Goal: Check status: Check status

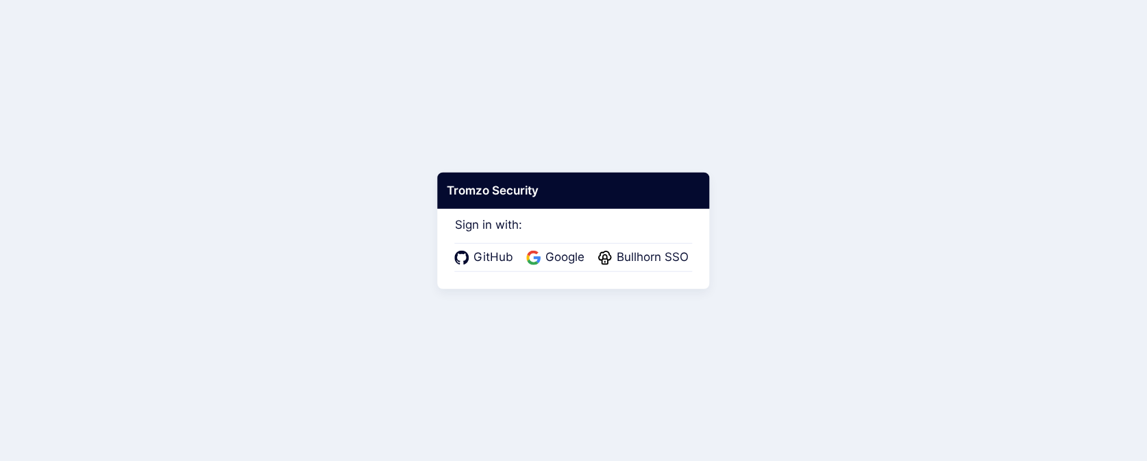
click at [553, 244] on div "GitHub Google Bullhorn SSO" at bounding box center [574, 257] width 238 height 29
click at [553, 250] on span "Google" at bounding box center [564, 258] width 47 height 18
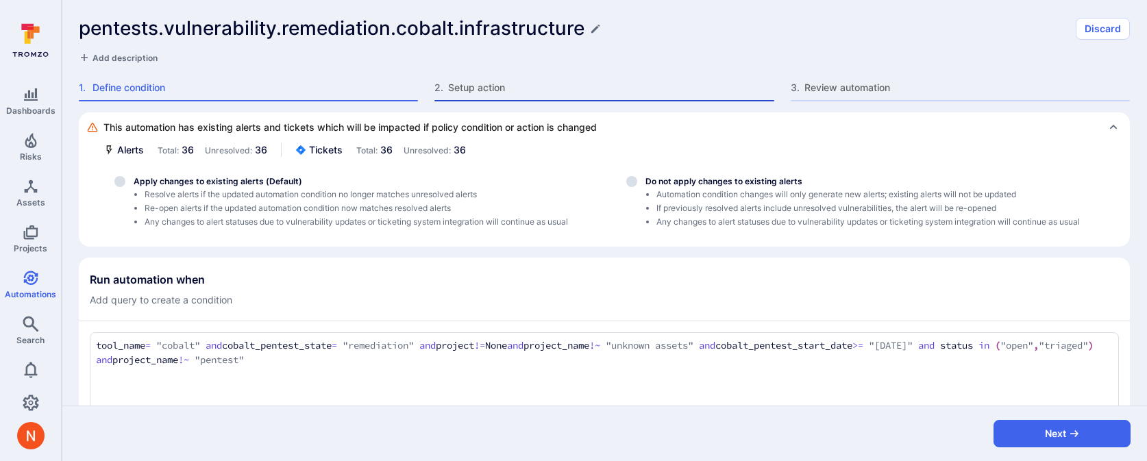
click at [500, 90] on span "Setup action" at bounding box center [610, 88] width 325 height 14
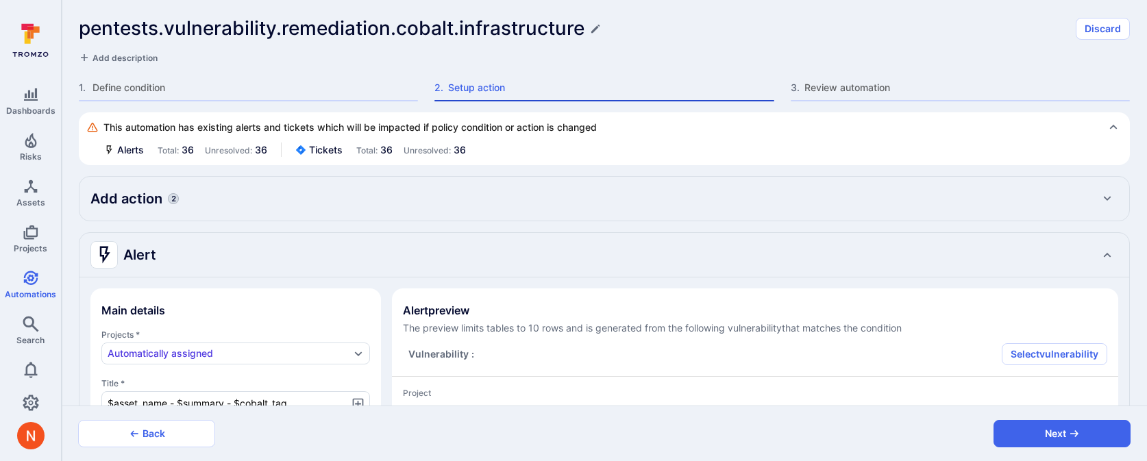
type textarea "x"
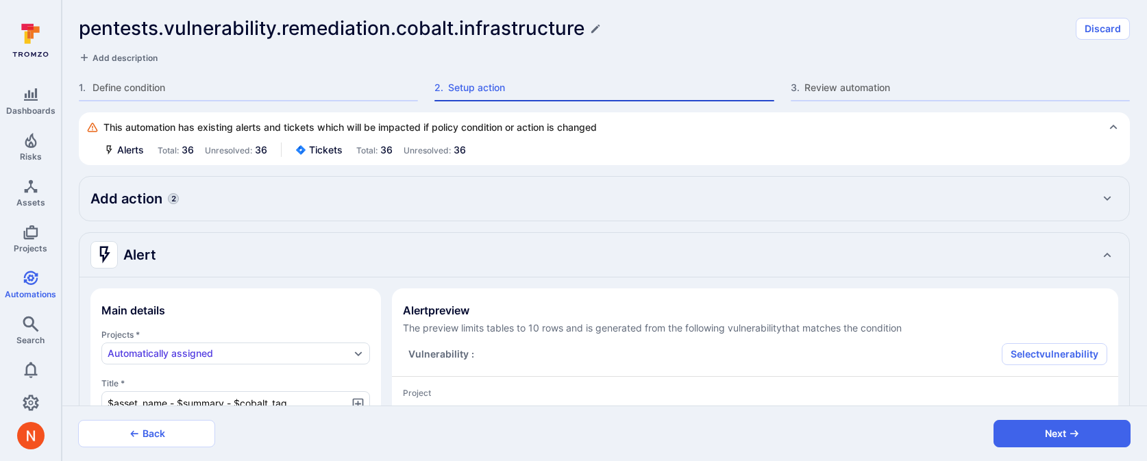
type textarea "x"
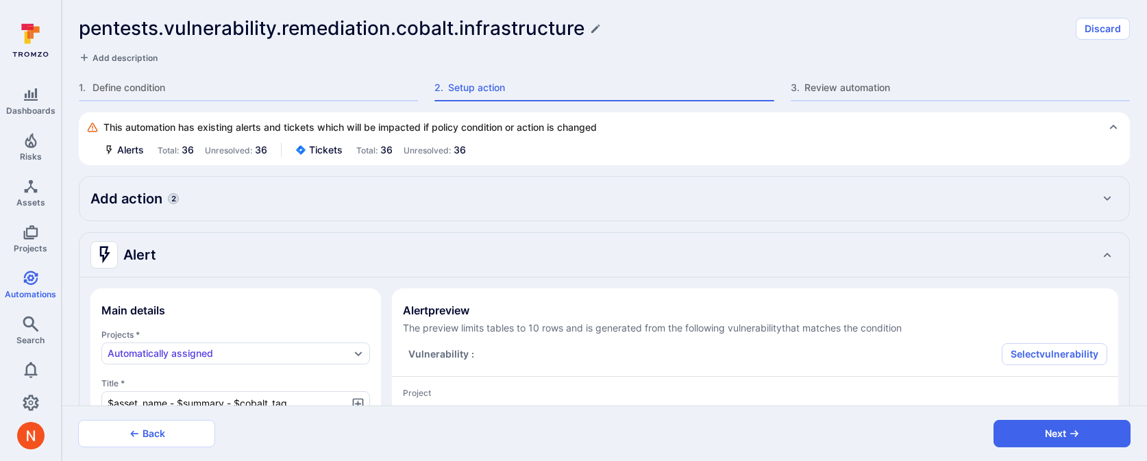
type textarea "x"
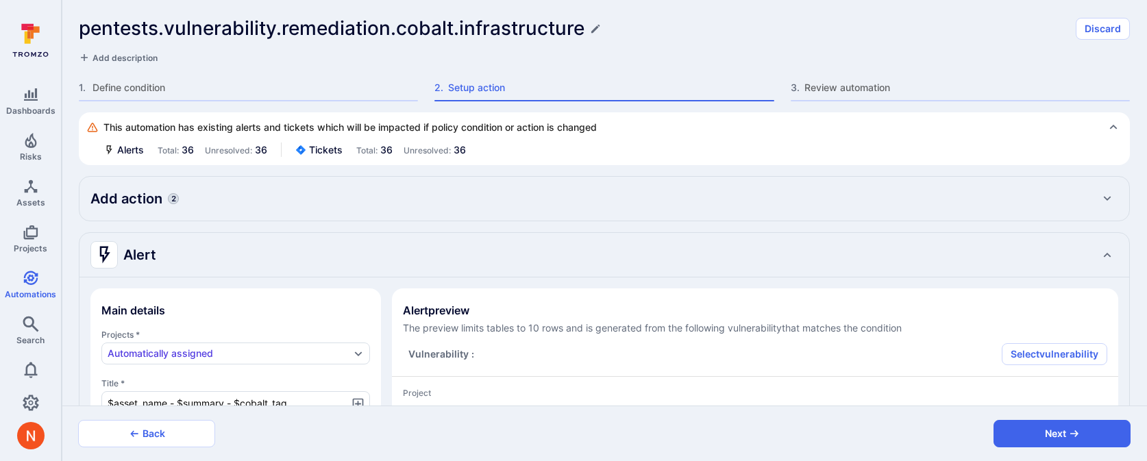
type textarea "x"
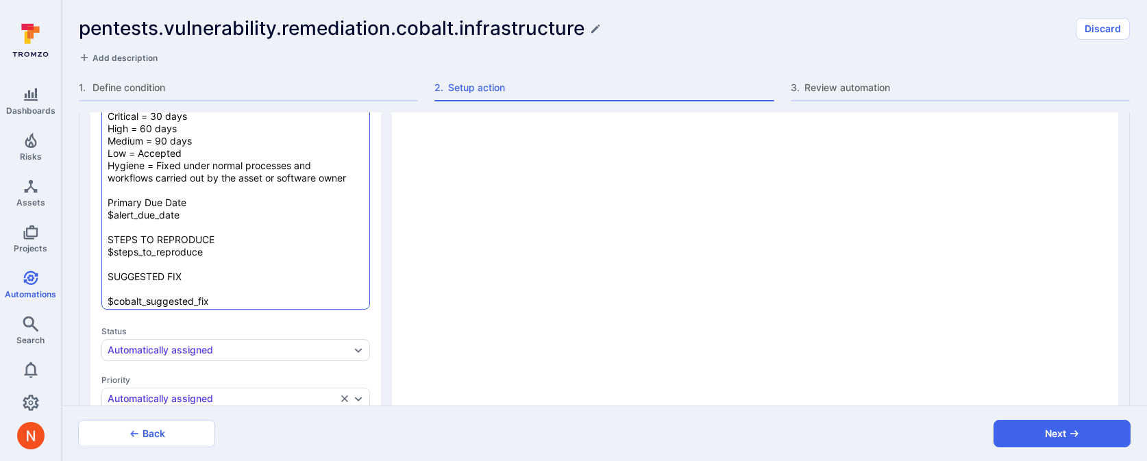
scroll to position [148, 0]
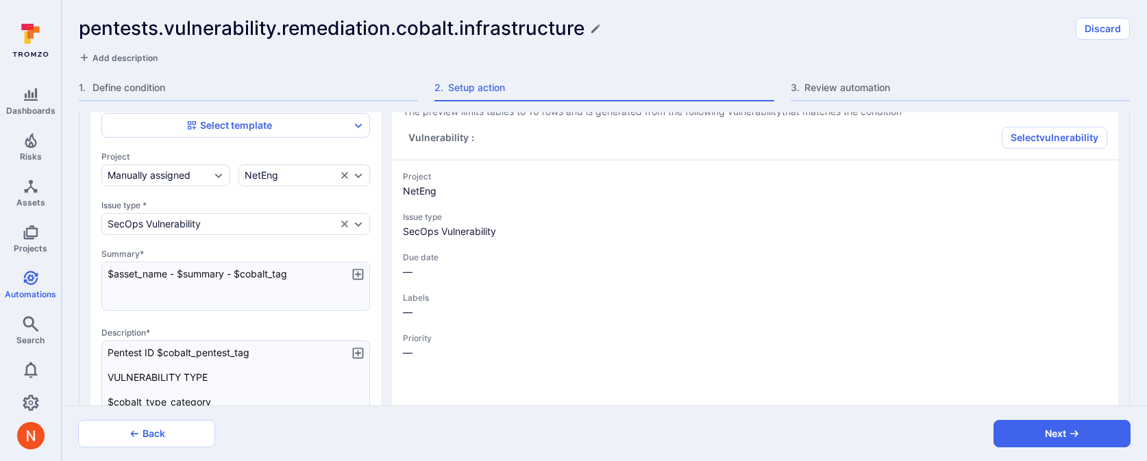
type textarea "x"
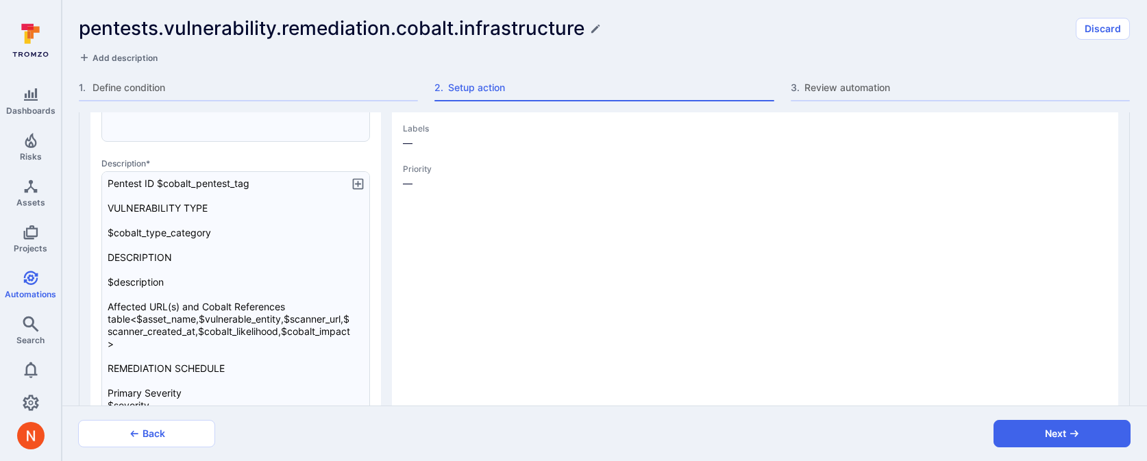
scroll to position [1501, 0]
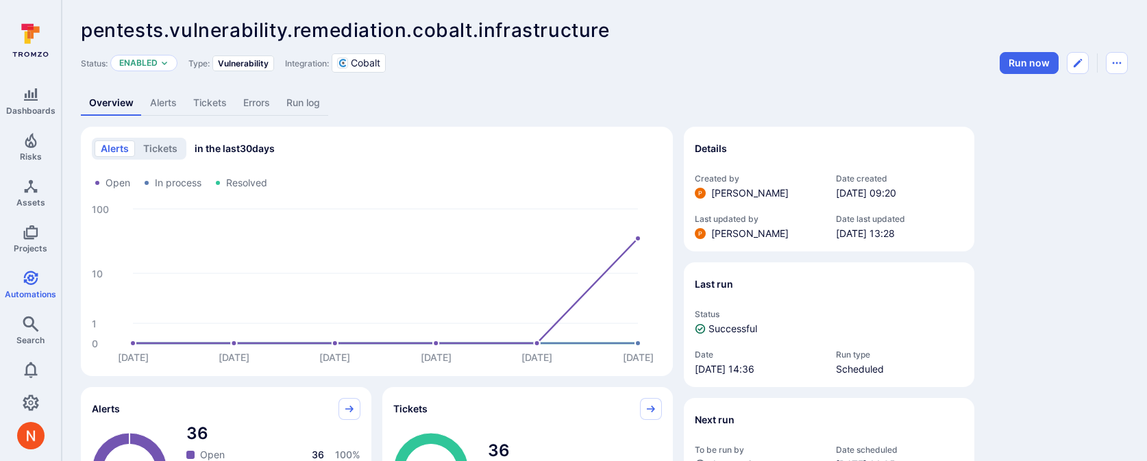
scroll to position [16, 0]
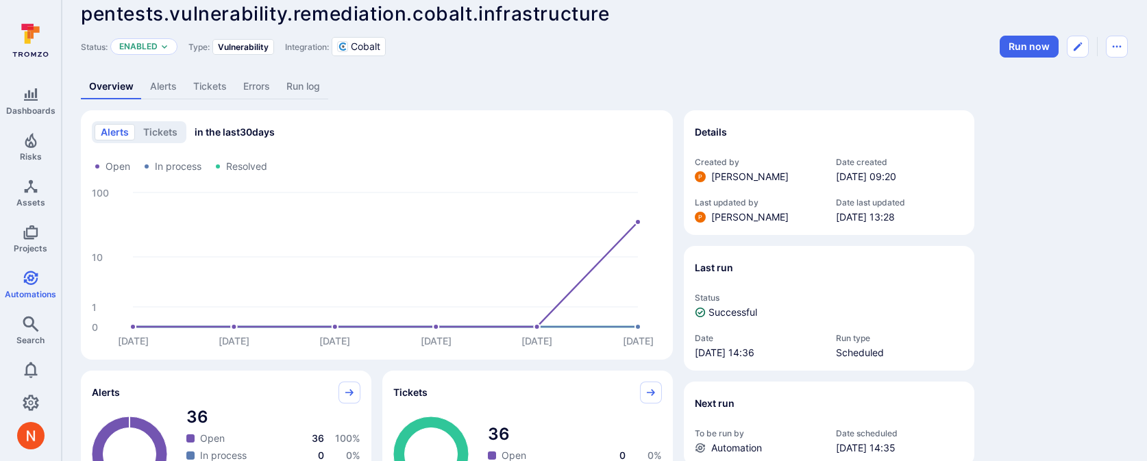
click at [205, 89] on link "Tickets" at bounding box center [210, 86] width 50 height 25
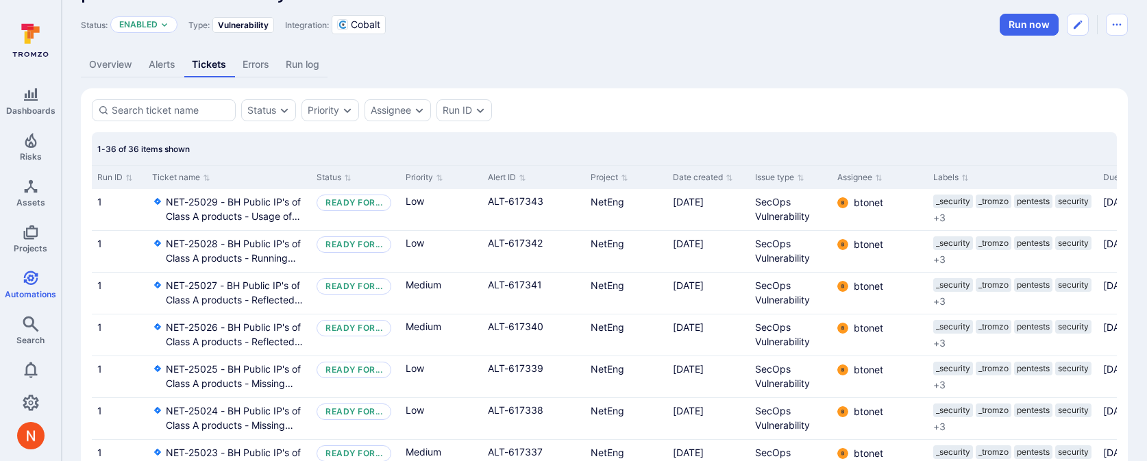
scroll to position [36, 0]
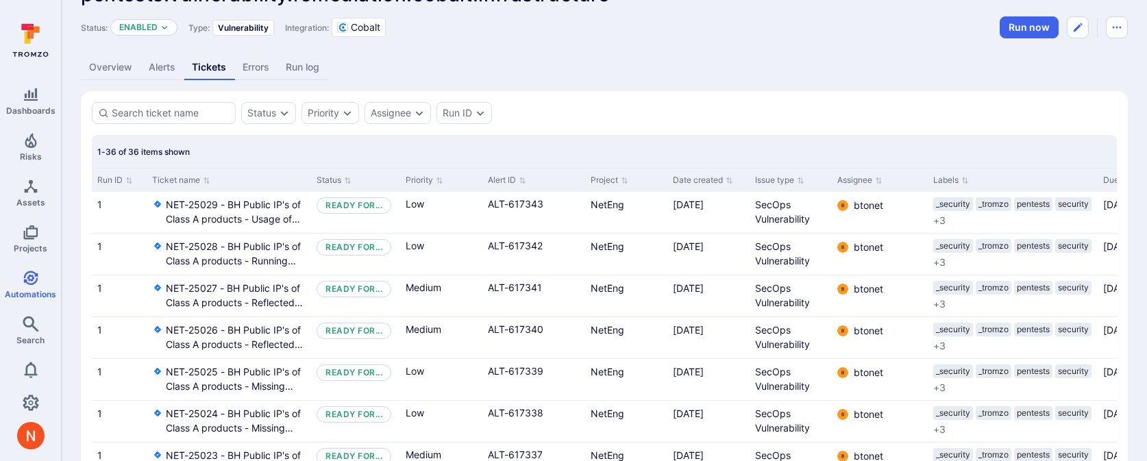
click at [315, 64] on link "Run log" at bounding box center [303, 67] width 50 height 25
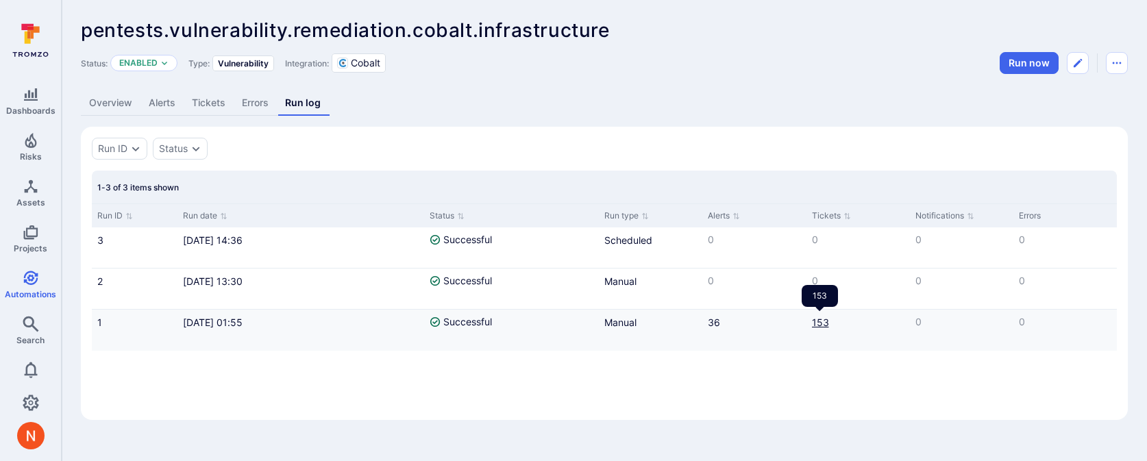
click at [817, 322] on link "153" at bounding box center [820, 323] width 17 height 12
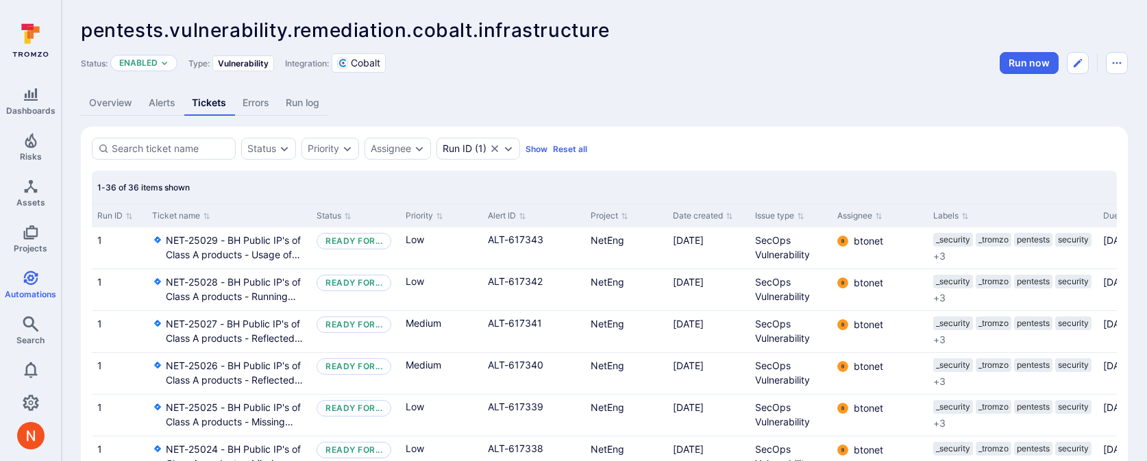
click at [299, 103] on link "Run log" at bounding box center [303, 102] width 50 height 25
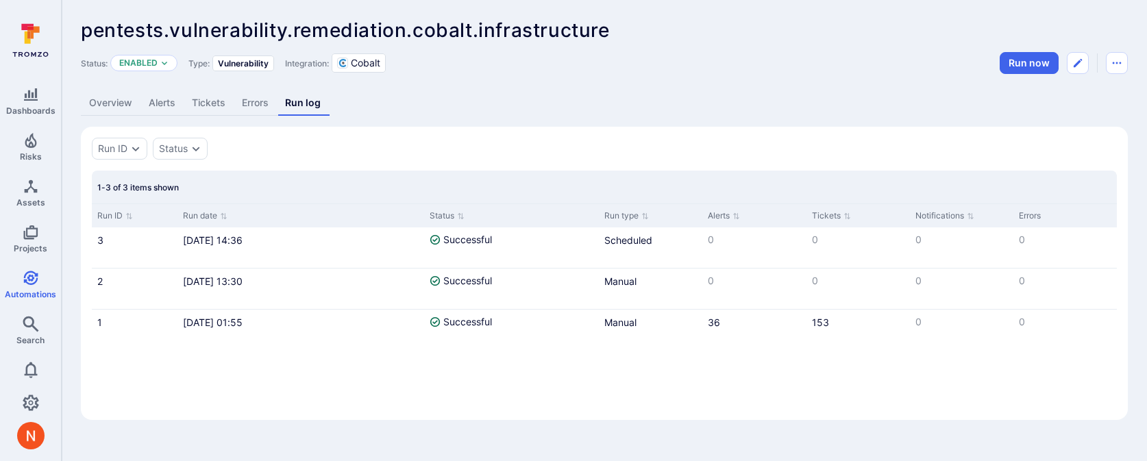
click at [169, 103] on link "Alerts" at bounding box center [161, 102] width 43 height 25
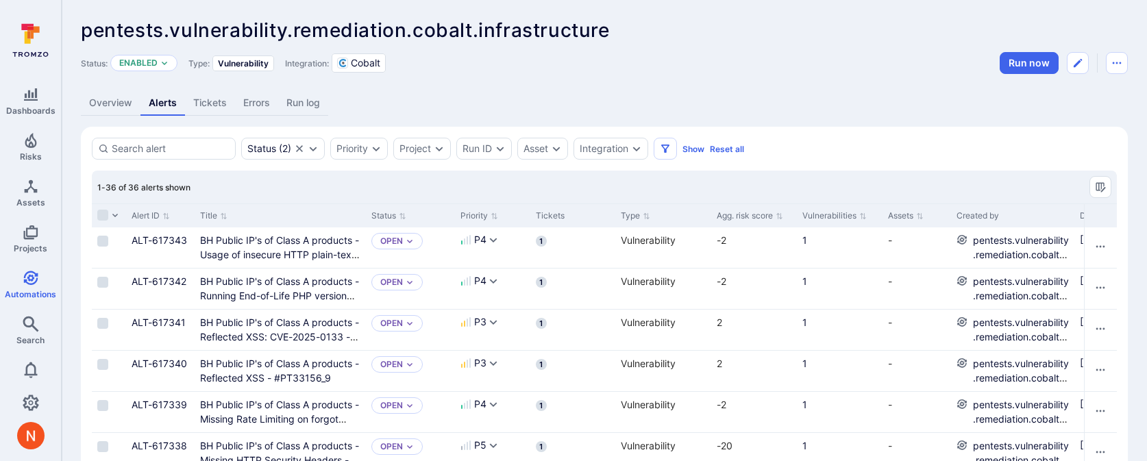
click at [123, 110] on link "Overview" at bounding box center [111, 102] width 60 height 25
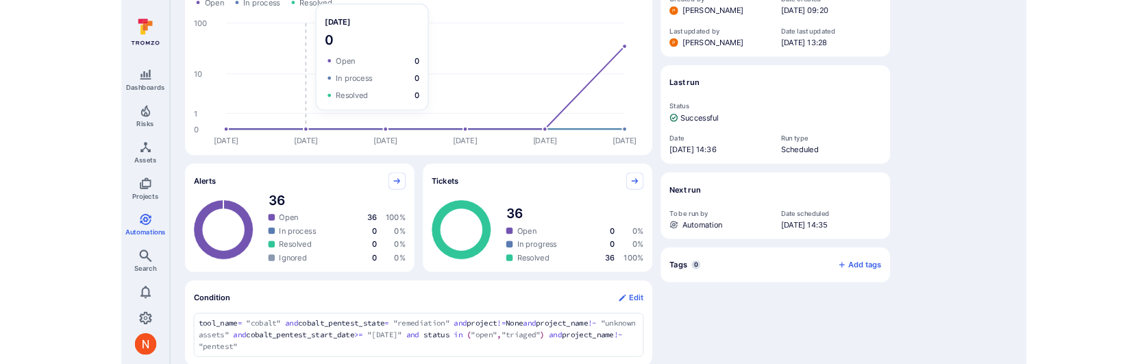
scroll to position [299, 0]
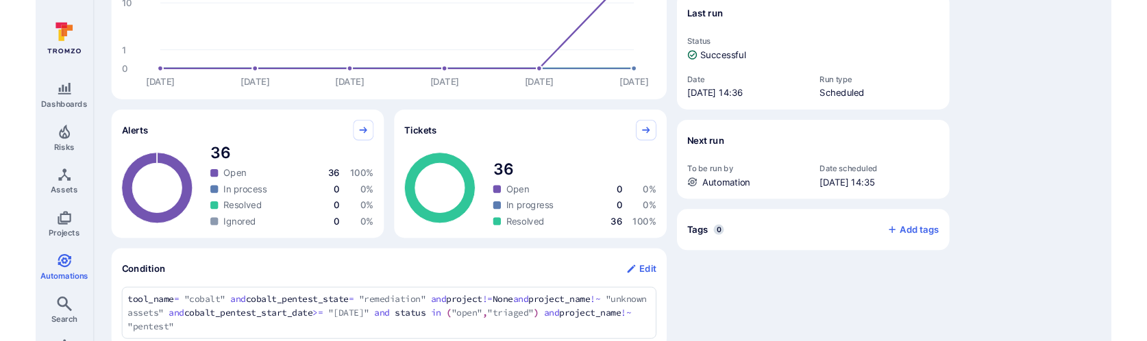
scroll to position [0, 0]
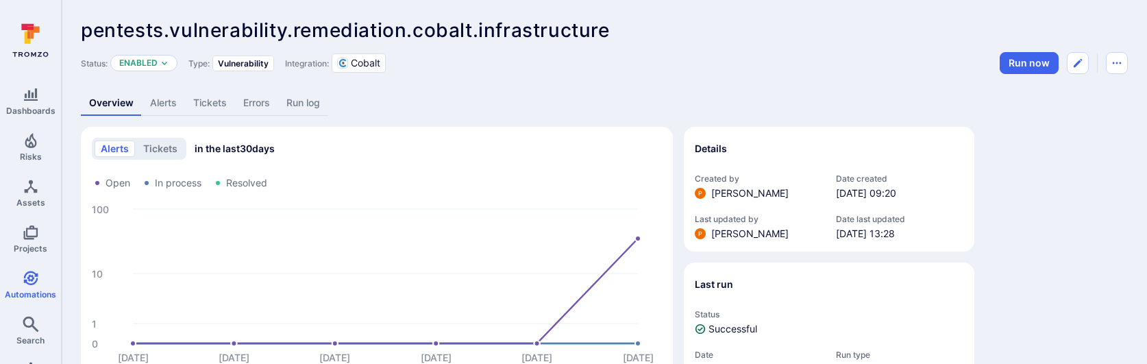
click at [309, 104] on link "Run log" at bounding box center [303, 102] width 50 height 25
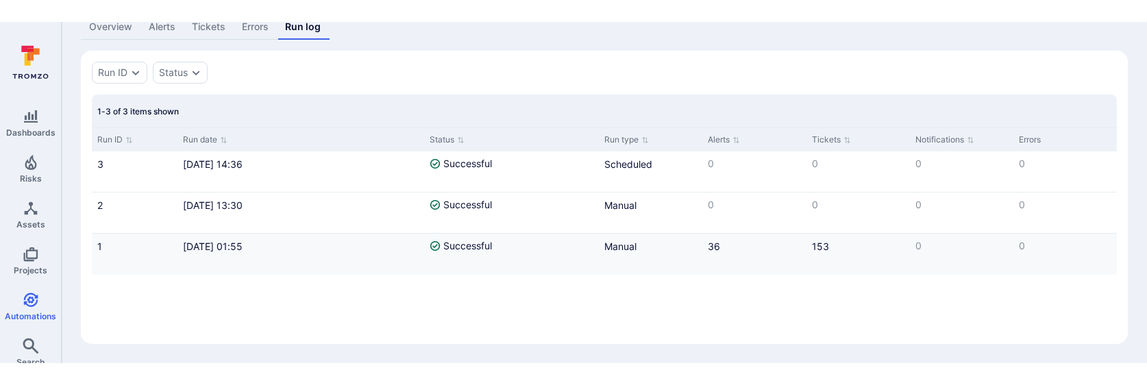
scroll to position [54, 0]
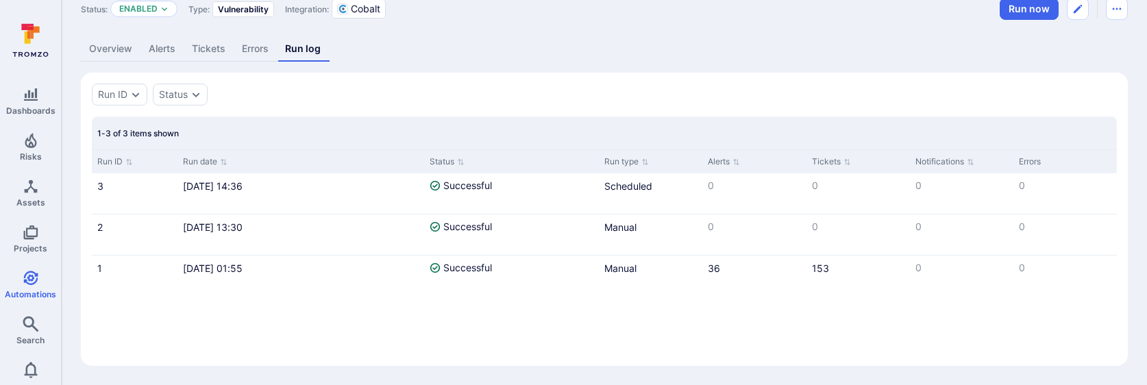
click at [609, 84] on div "Run ID Status" at bounding box center [604, 95] width 1025 height 22
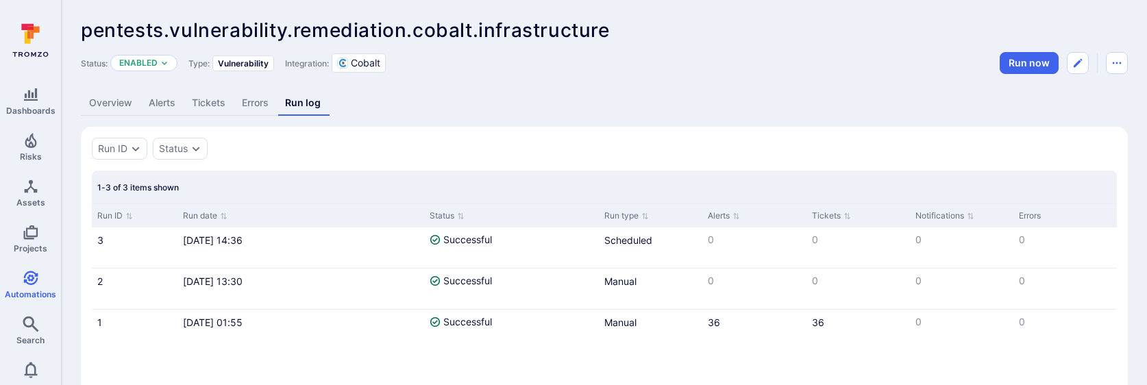
click at [113, 106] on link "Overview" at bounding box center [111, 102] width 60 height 25
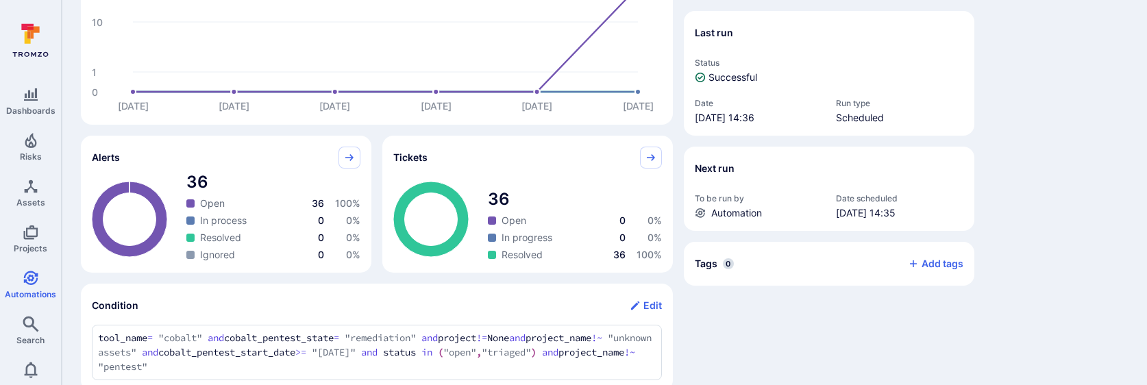
scroll to position [254, 0]
